Goal: Information Seeking & Learning: Find specific fact

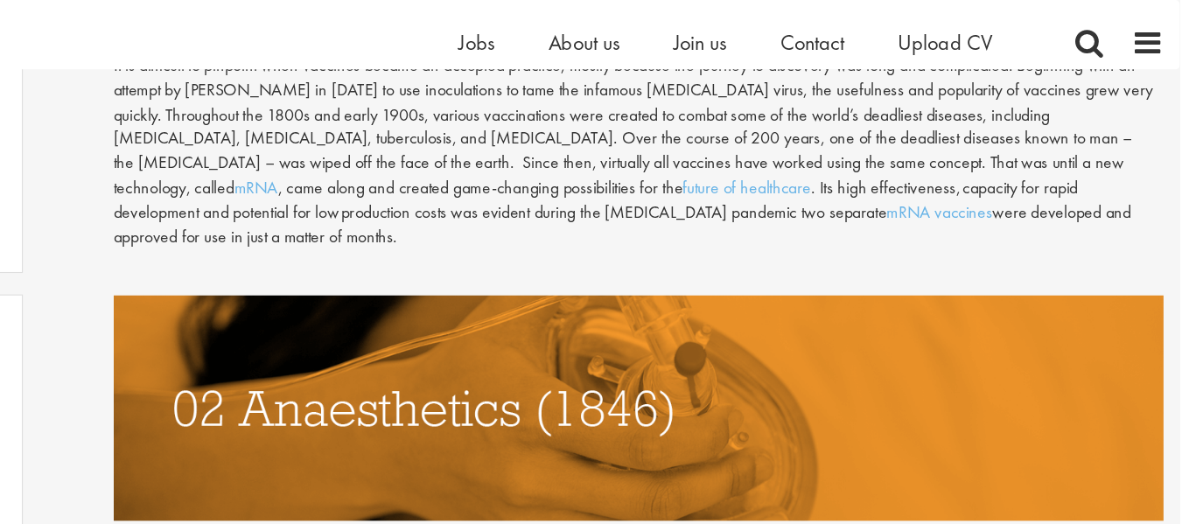
scroll to position [1083, 0]
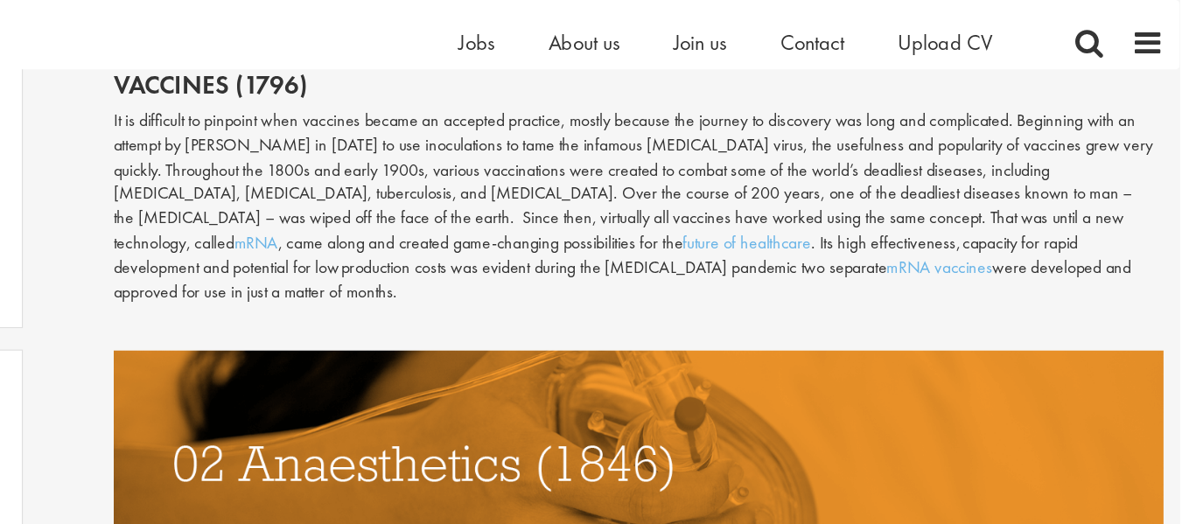
drag, startPoint x: 367, startPoint y: 118, endPoint x: 449, endPoint y: 119, distance: 81.4
click at [449, 119] on div "It is difficult to pinpoint when vaccines became an accepted practice, mostly b…" at bounding box center [739, 169] width 860 height 160
drag, startPoint x: 449, startPoint y: 119, endPoint x: 371, endPoint y: 116, distance: 77.9
click at [371, 116] on div "It is difficult to pinpoint when vaccines became an accepted practice, mostly b…" at bounding box center [739, 169] width 860 height 160
copy div "[PERSON_NAME]"
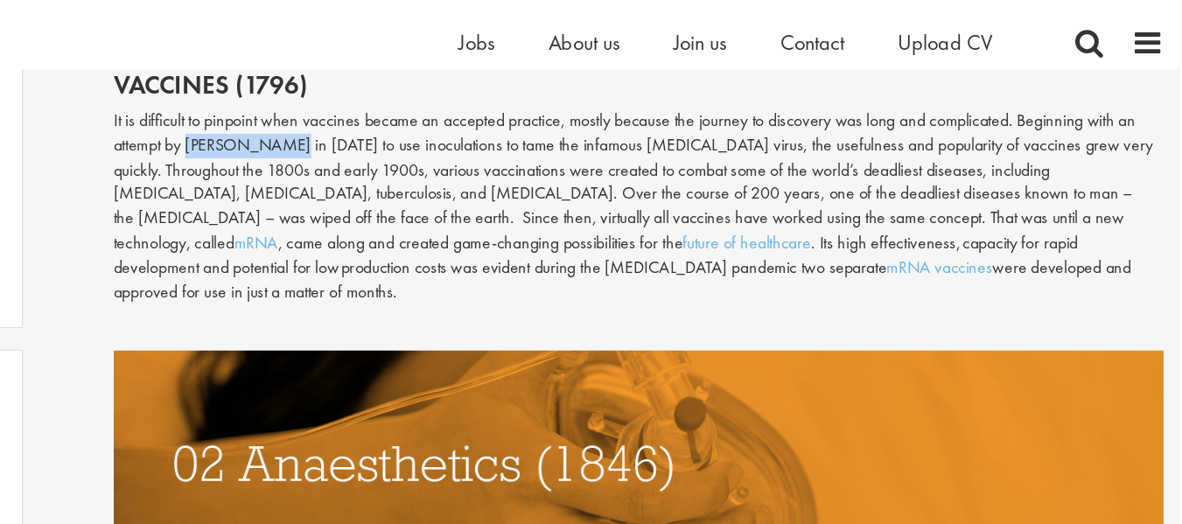
click at [381, 122] on div "It is difficult to pinpoint when vaccines became an accepted practice, mostly b…" at bounding box center [739, 169] width 860 height 160
click at [437, 150] on div "It is difficult to pinpoint when vaccines became an accepted practice, mostly b…" at bounding box center [739, 169] width 860 height 160
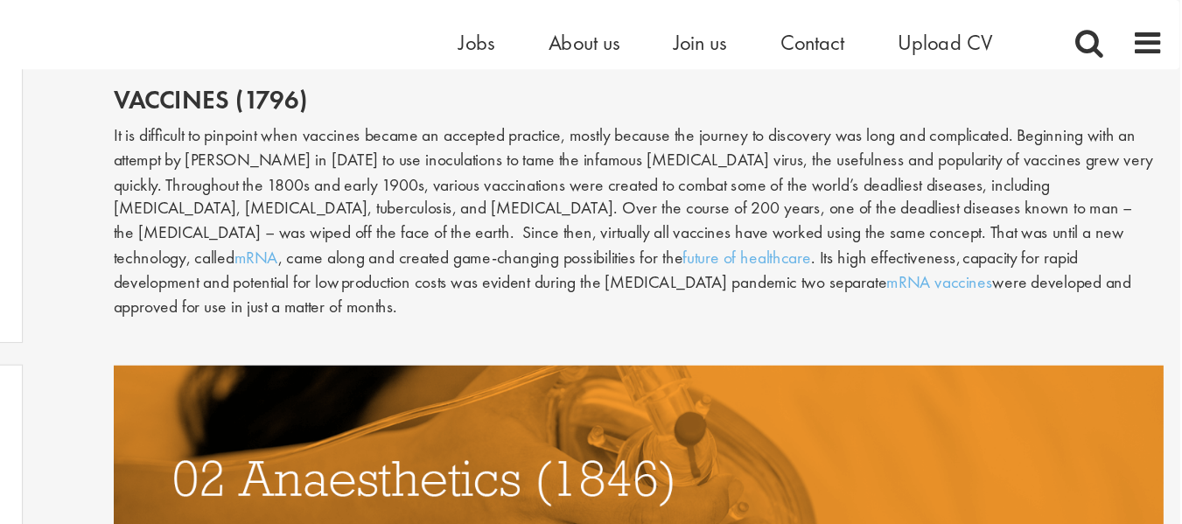
scroll to position [1070, 0]
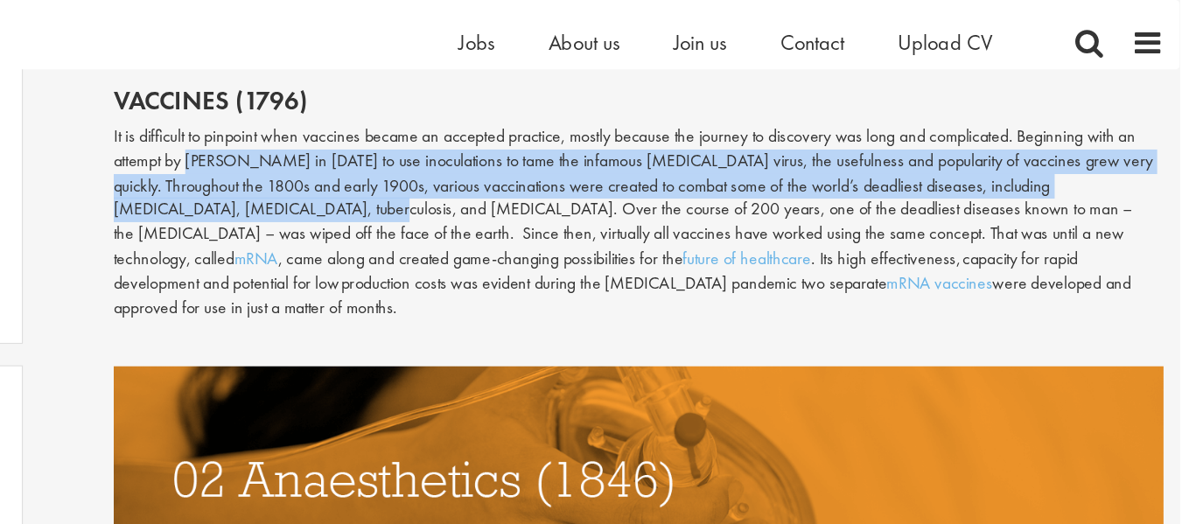
drag, startPoint x: 368, startPoint y: 132, endPoint x: 450, endPoint y: 170, distance: 89.6
click at [450, 170] on div "It is difficult to pinpoint when vaccines became an accepted practice, mostly b…" at bounding box center [739, 182] width 860 height 160
copy div "[PERSON_NAME] in [DATE] to use inoculations to tame the infamous [MEDICAL_DATA]…"
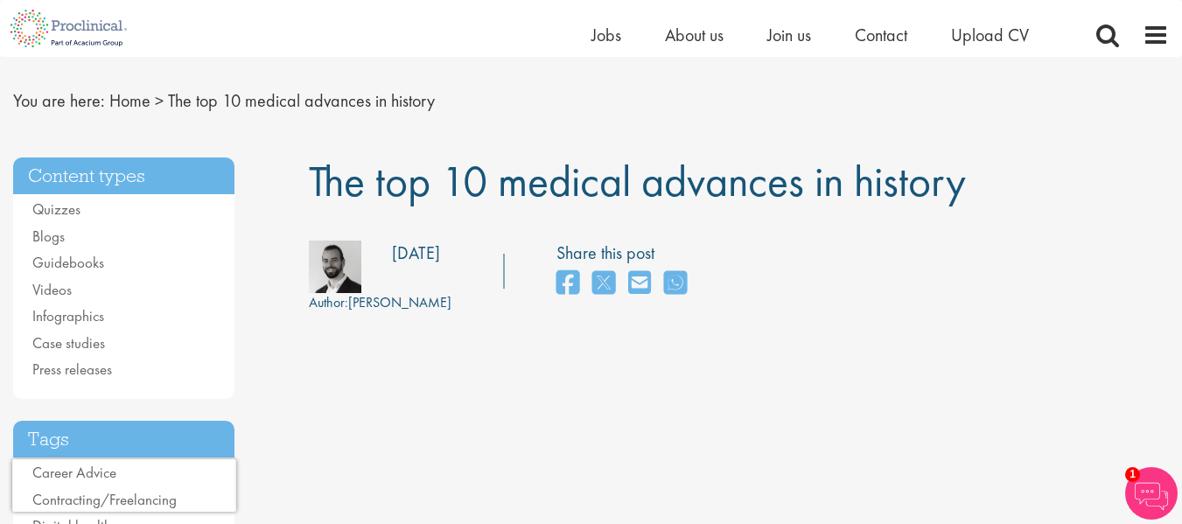
scroll to position [177, 0]
